Goal: Information Seeking & Learning: Learn about a topic

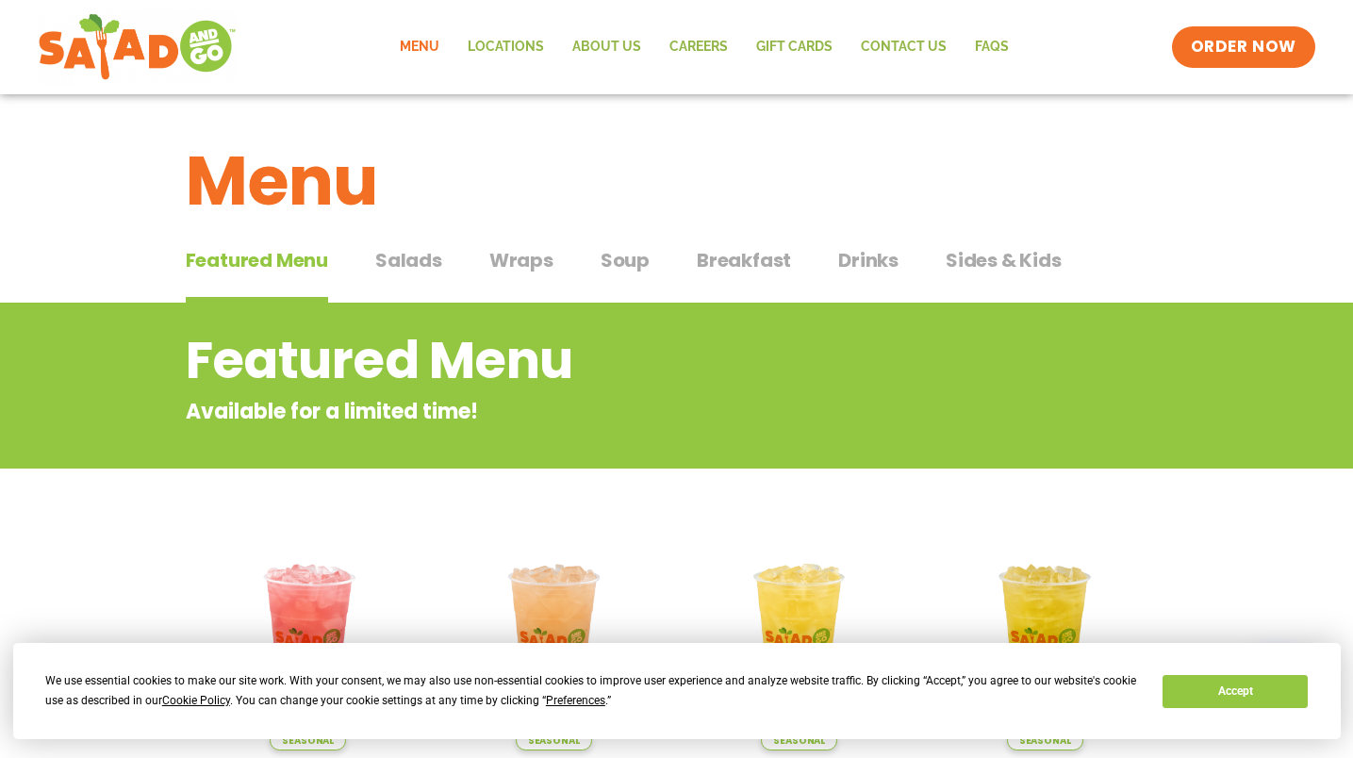
click at [435, 261] on span "Salads" at bounding box center [408, 260] width 67 height 28
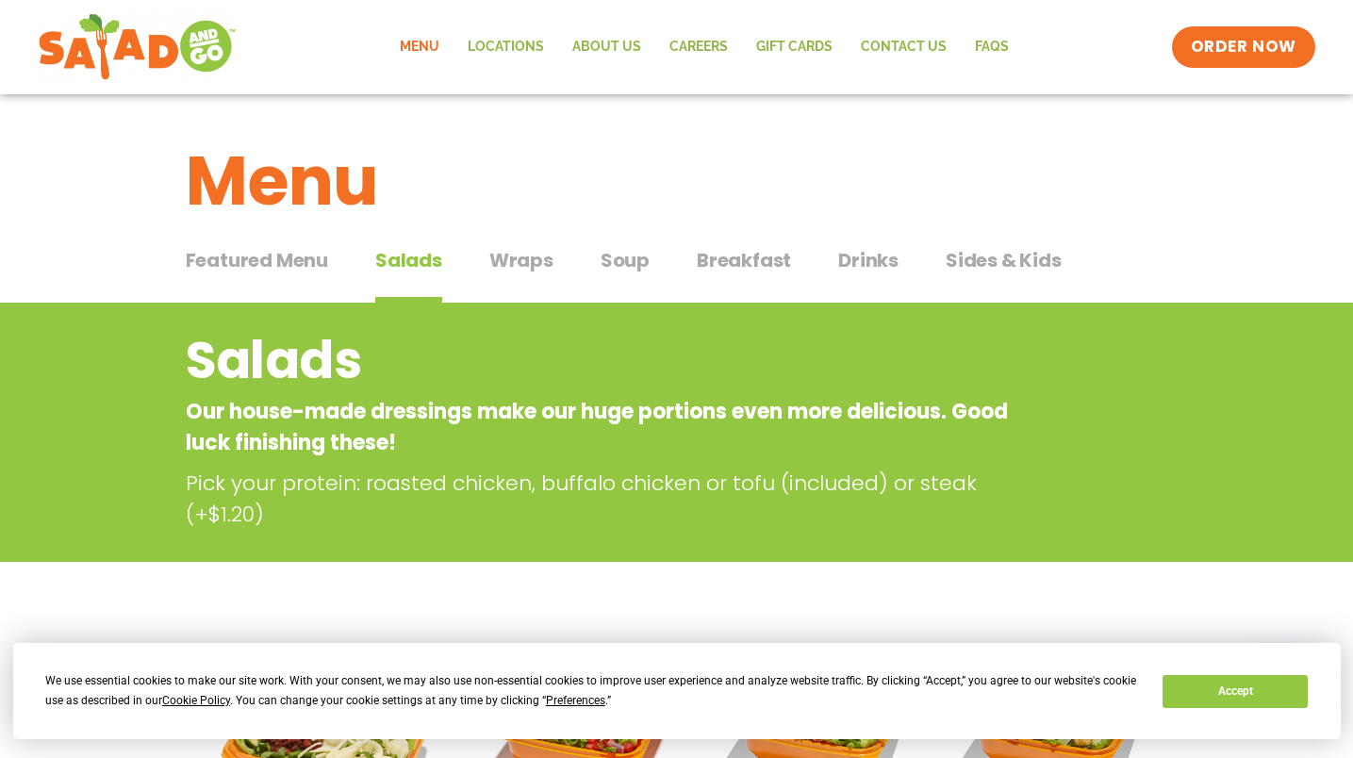
click at [634, 236] on div "Menu" at bounding box center [676, 166] width 1353 height 145
click at [626, 253] on span "Soup" at bounding box center [625, 260] width 49 height 28
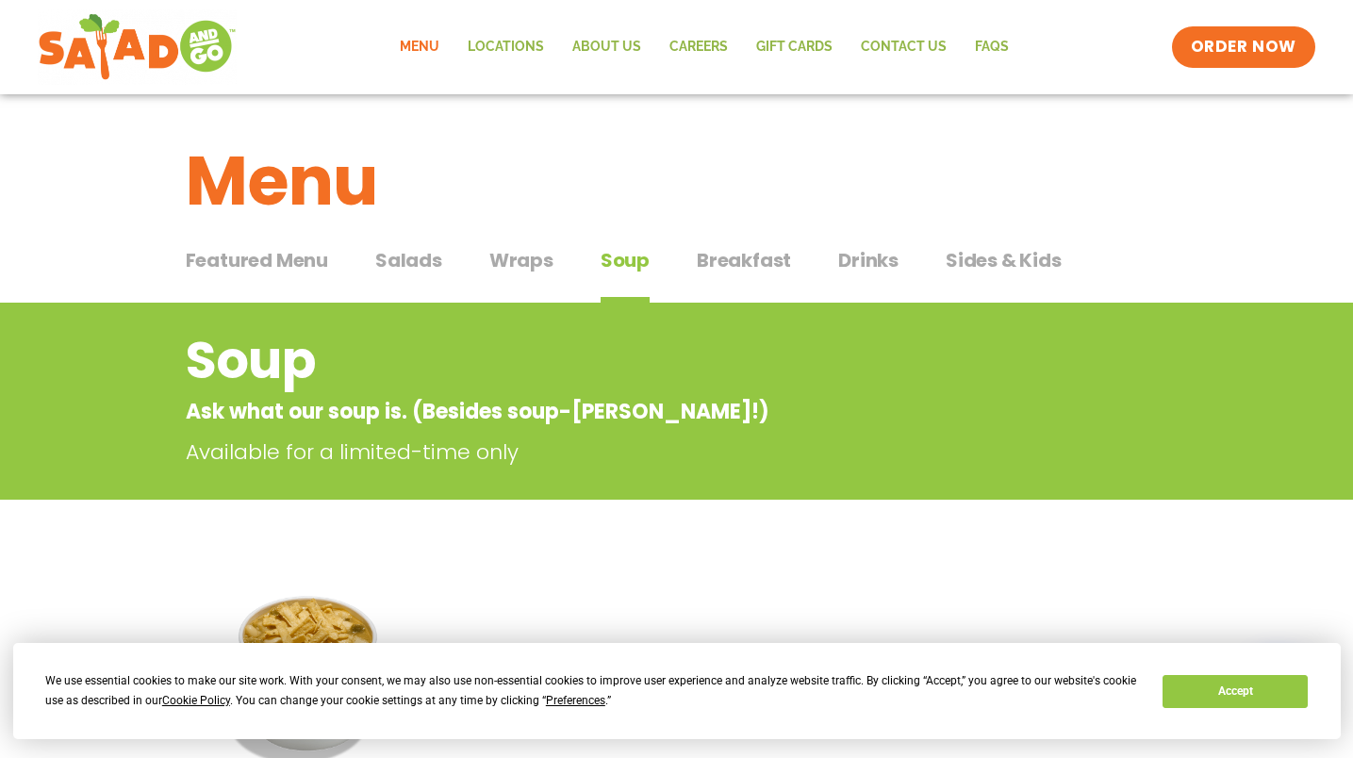
click at [522, 268] on span "Wraps" at bounding box center [521, 260] width 64 height 28
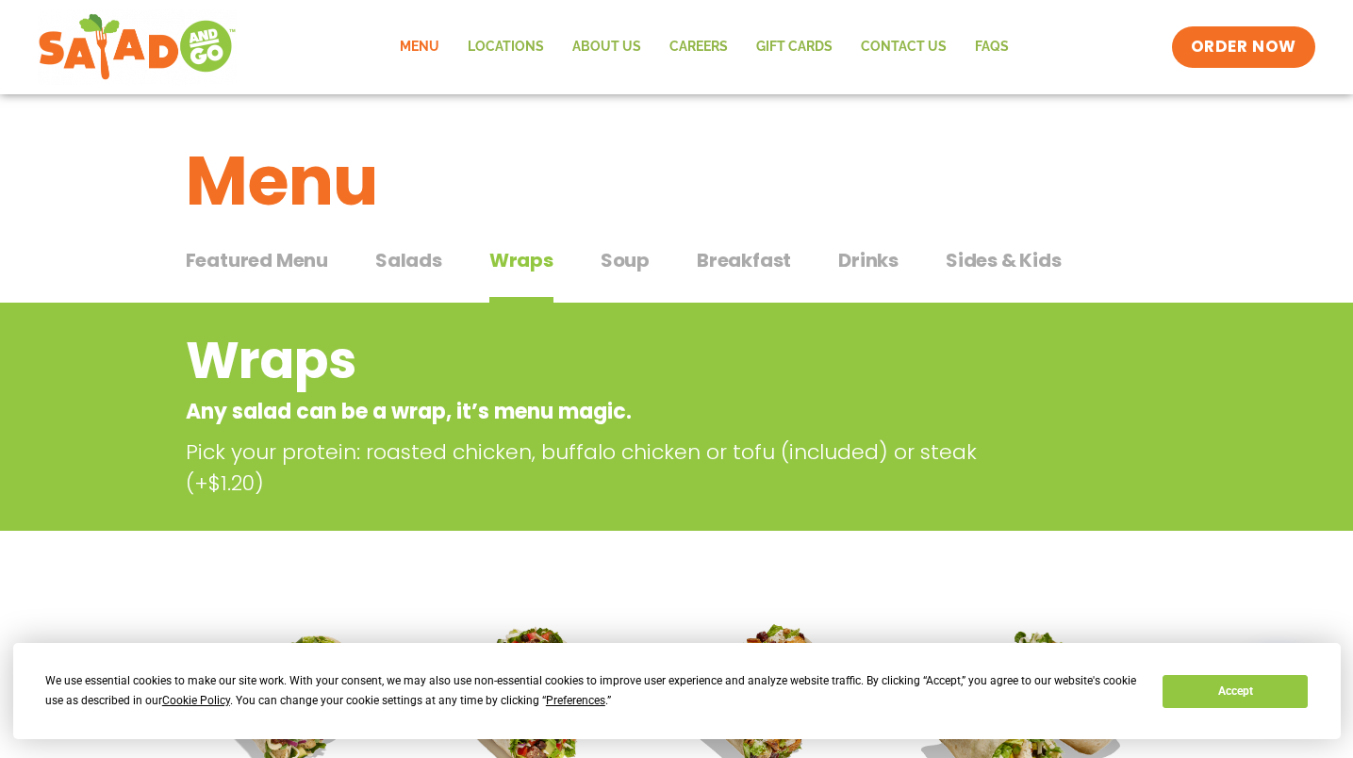
click at [419, 247] on span "Salads" at bounding box center [408, 260] width 67 height 28
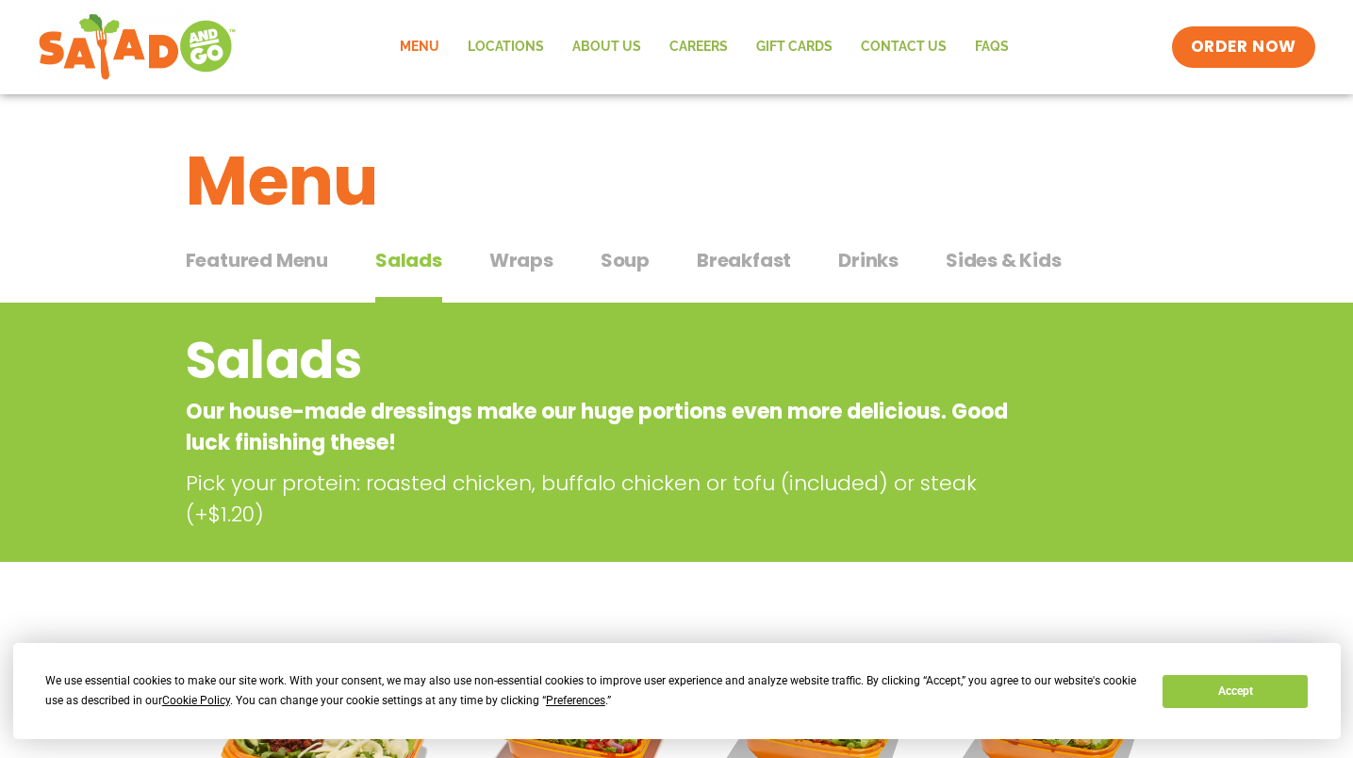
click at [726, 259] on span "Breakfast" at bounding box center [744, 260] width 94 height 28
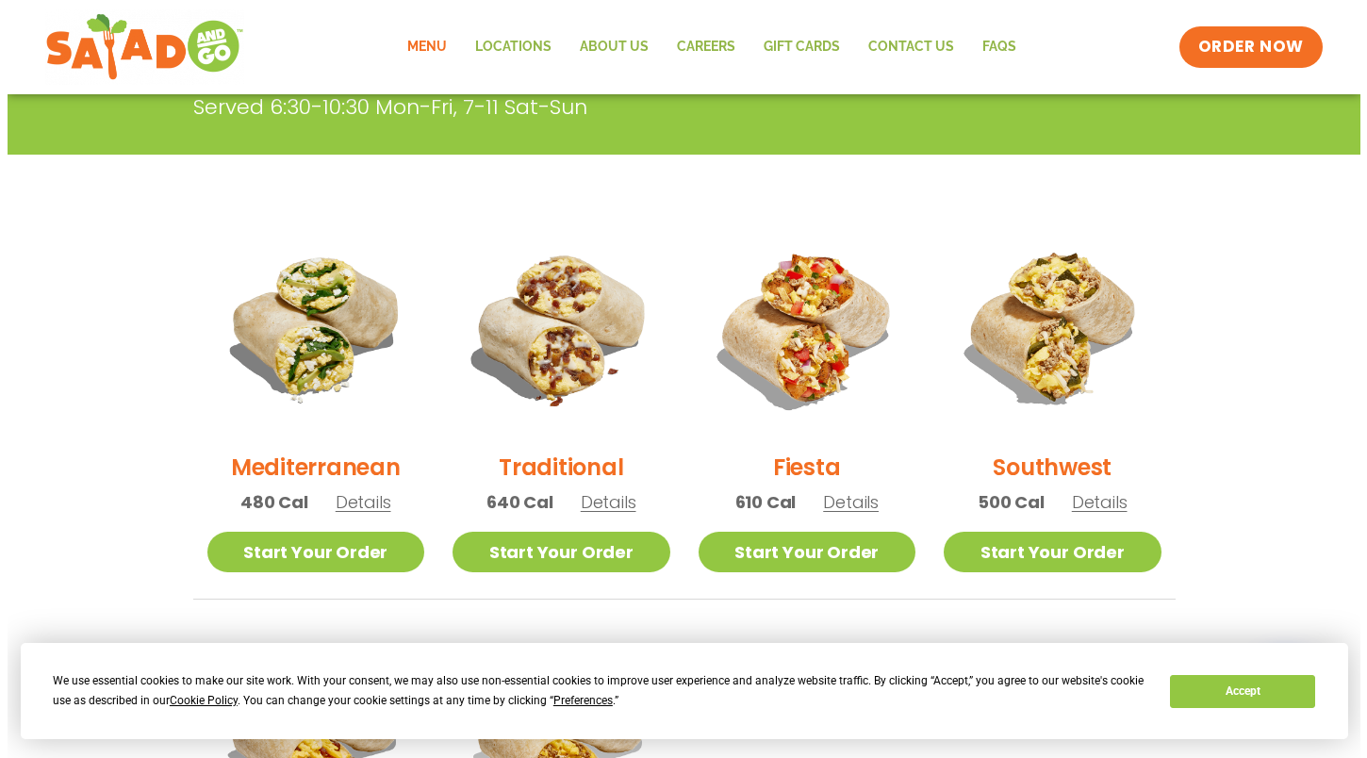
scroll to position [377, 0]
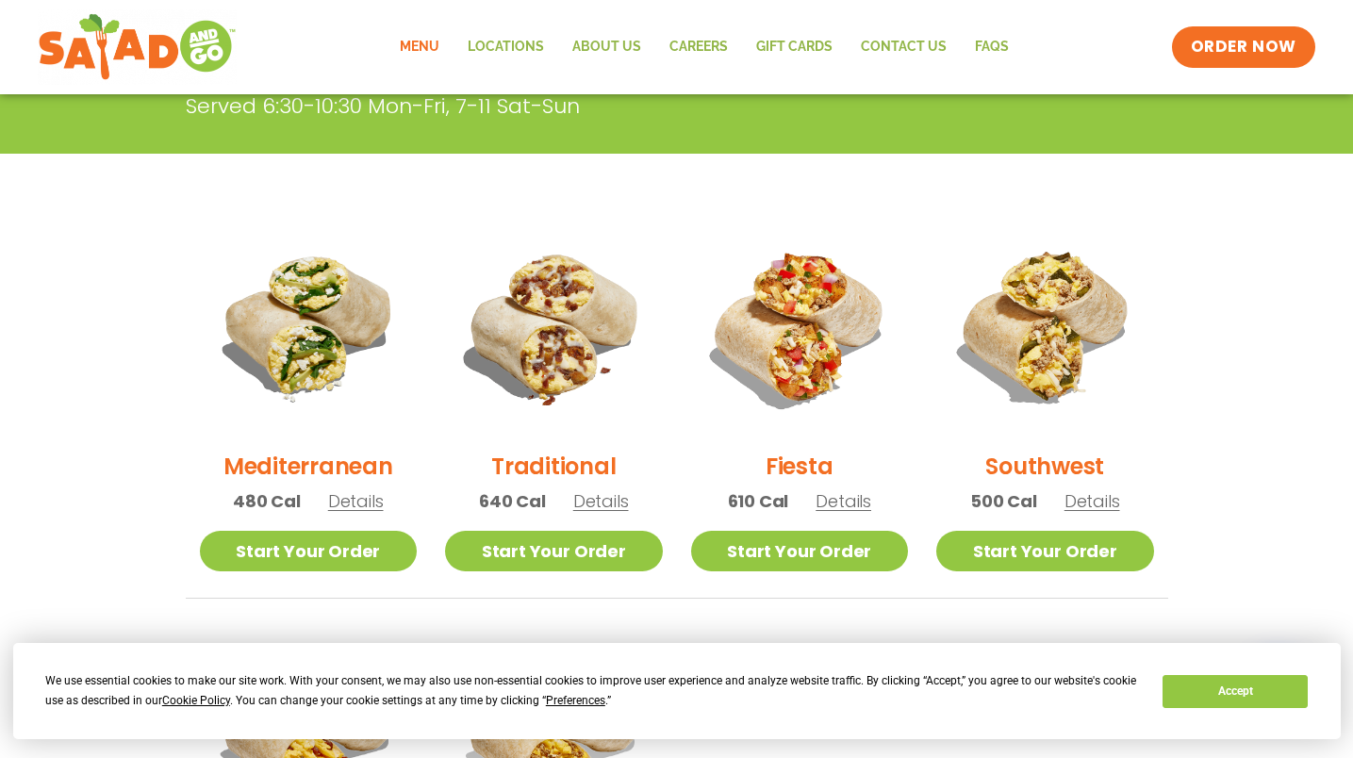
click at [797, 471] on h2 "Fiesta" at bounding box center [800, 466] width 68 height 33
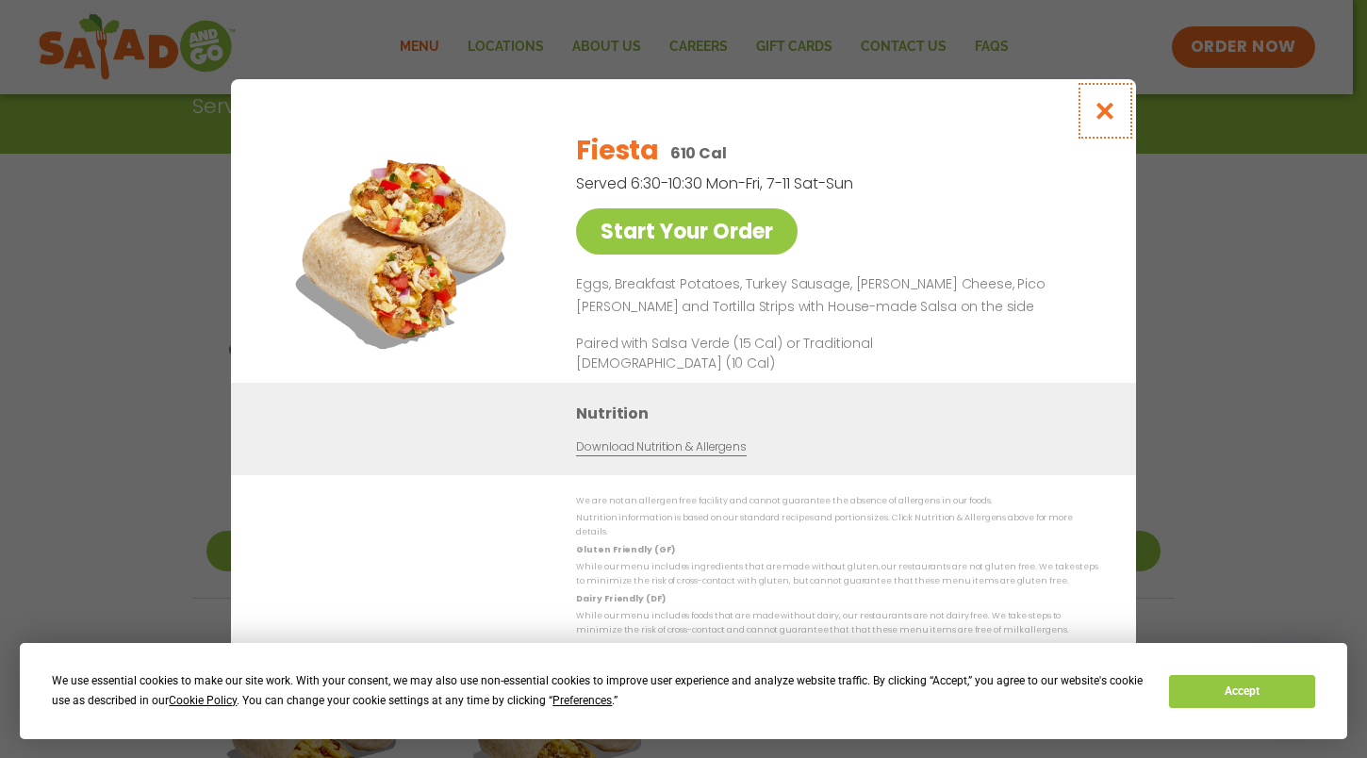
click at [1101, 116] on icon "Close modal" at bounding box center [1106, 111] width 24 height 20
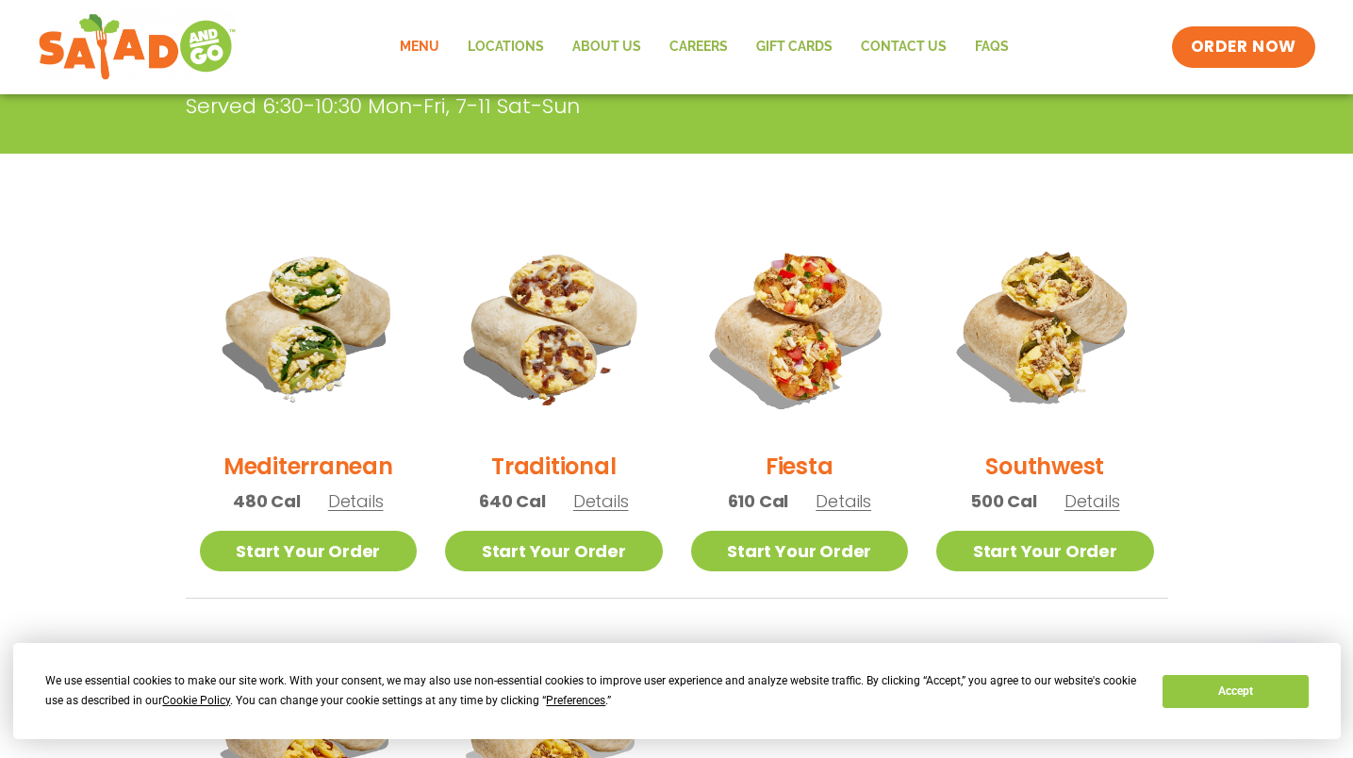
click at [528, 458] on h2 "Traditional" at bounding box center [553, 466] width 124 height 33
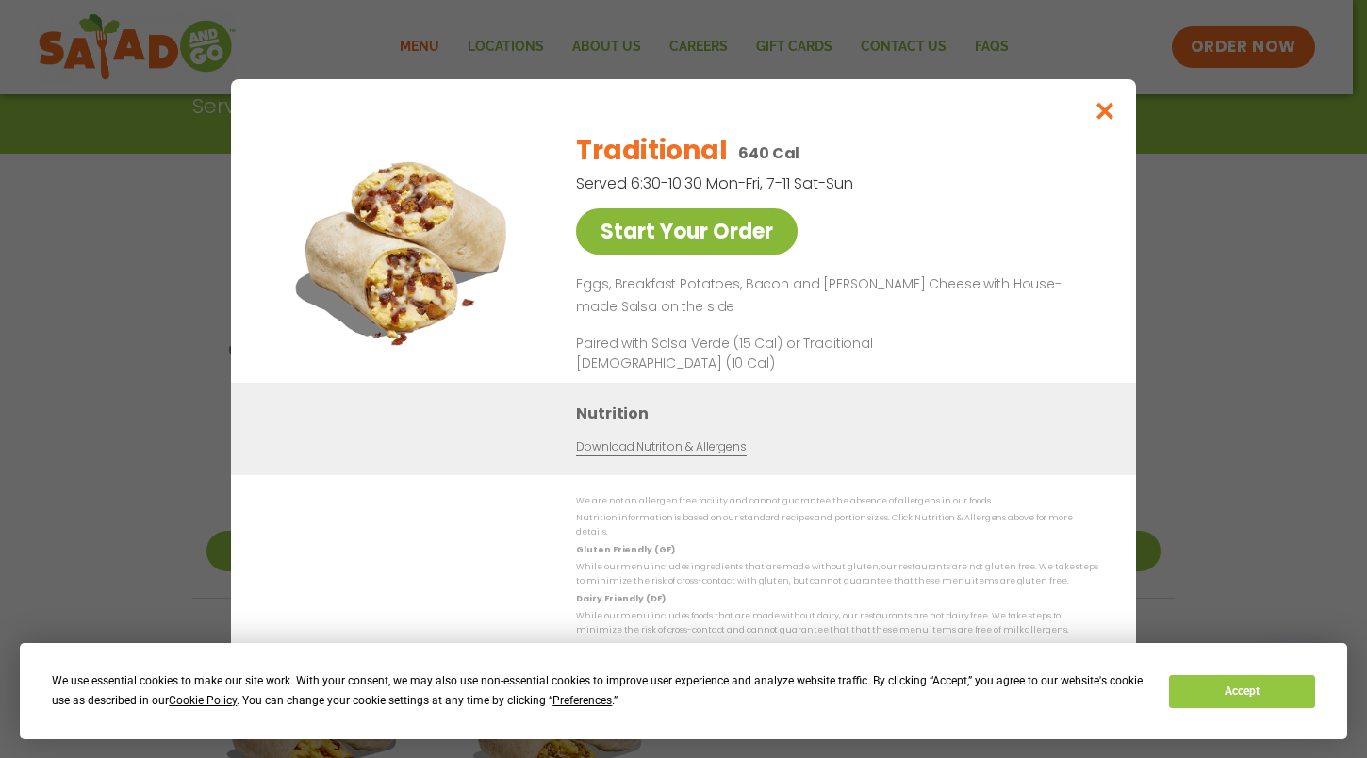
click at [662, 218] on link "Start Your Order" at bounding box center [687, 231] width 222 height 46
